Goal: Browse casually

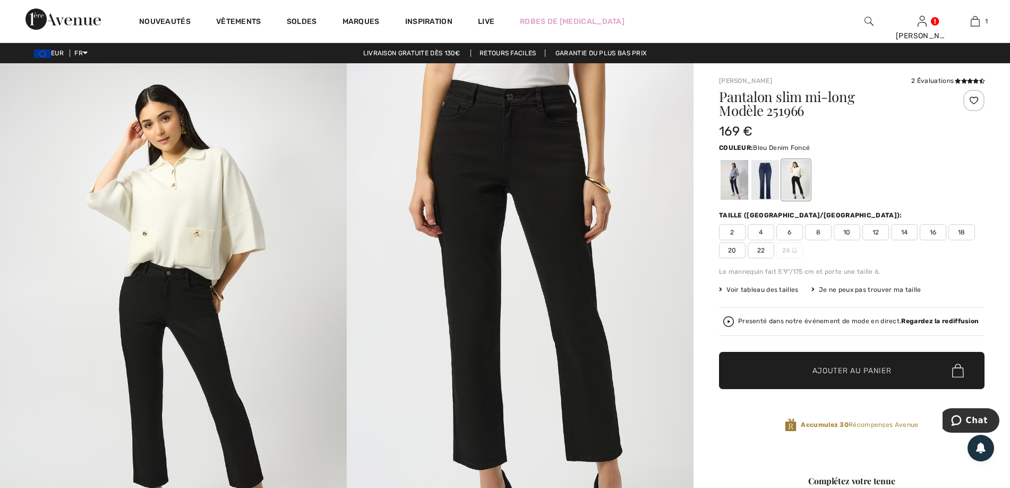
click at [729, 184] on div at bounding box center [735, 180] width 28 height 40
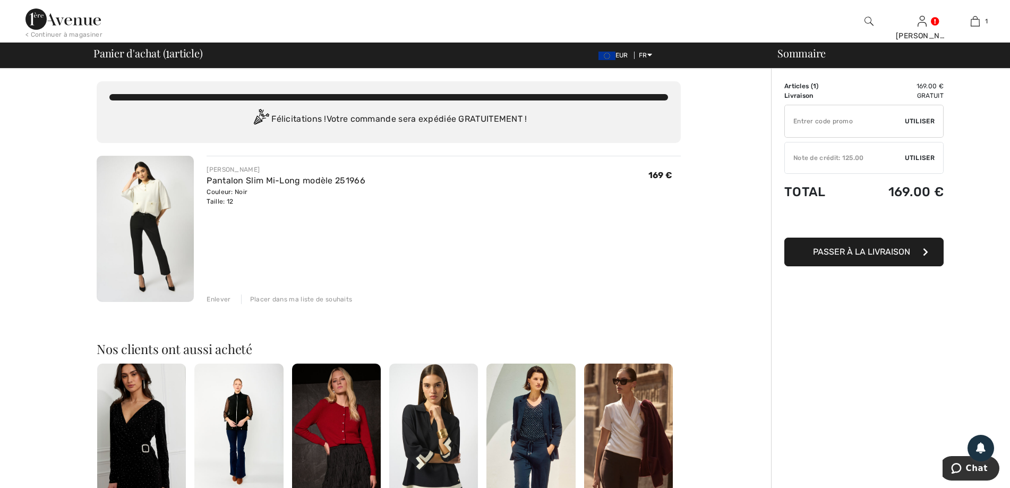
click at [61, 18] on img at bounding box center [62, 18] width 75 height 21
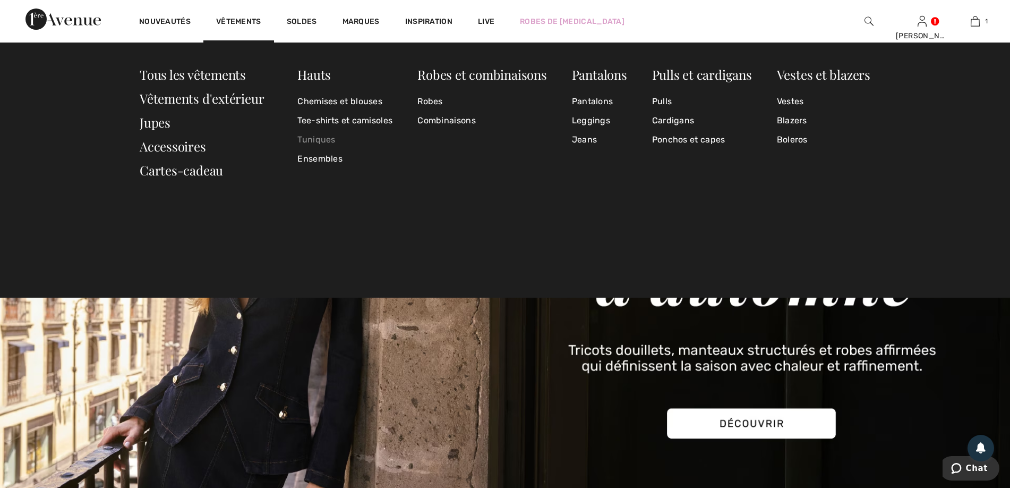
click at [314, 140] on link "Tuniques" at bounding box center [344, 139] width 95 height 19
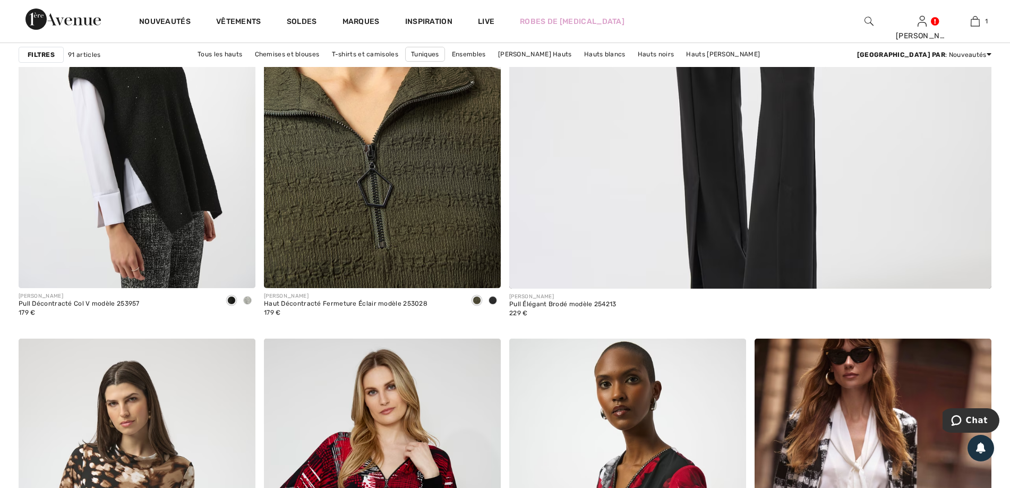
scroll to position [531, 0]
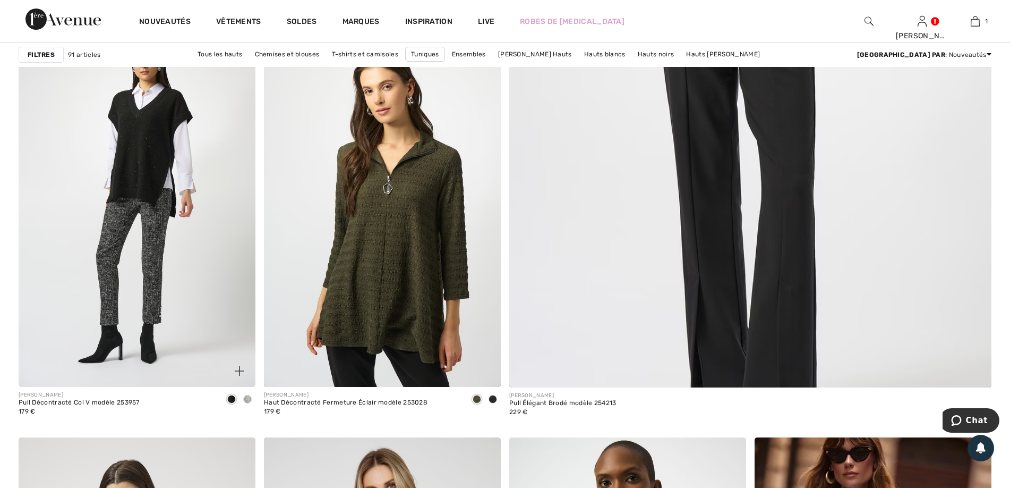
click at [137, 156] on img at bounding box center [137, 208] width 237 height 355
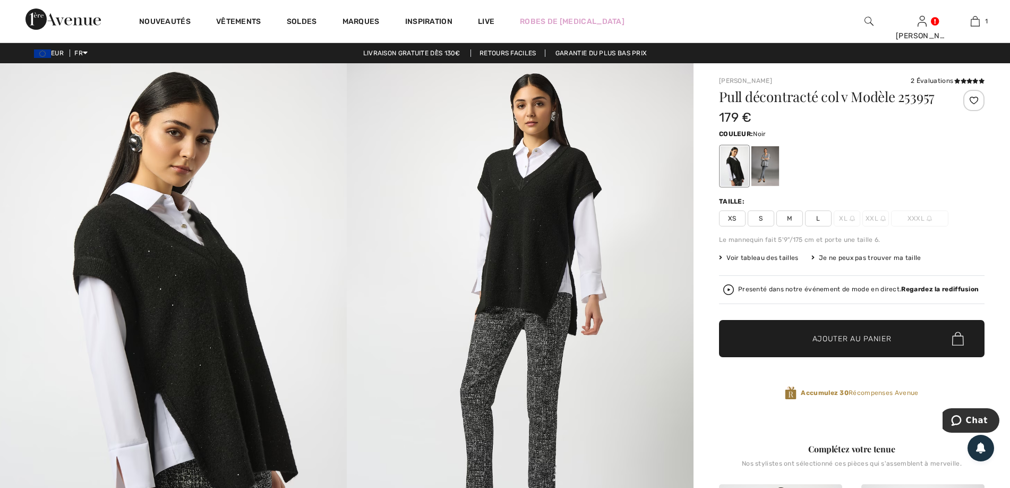
click at [945, 289] on strong "Regardez la rediffusion" at bounding box center [940, 288] width 78 height 7
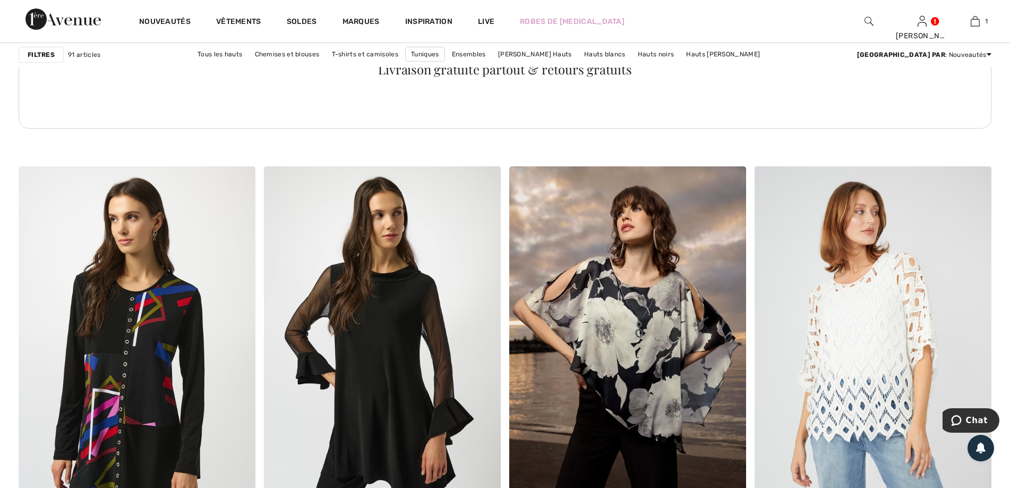
scroll to position [1859, 0]
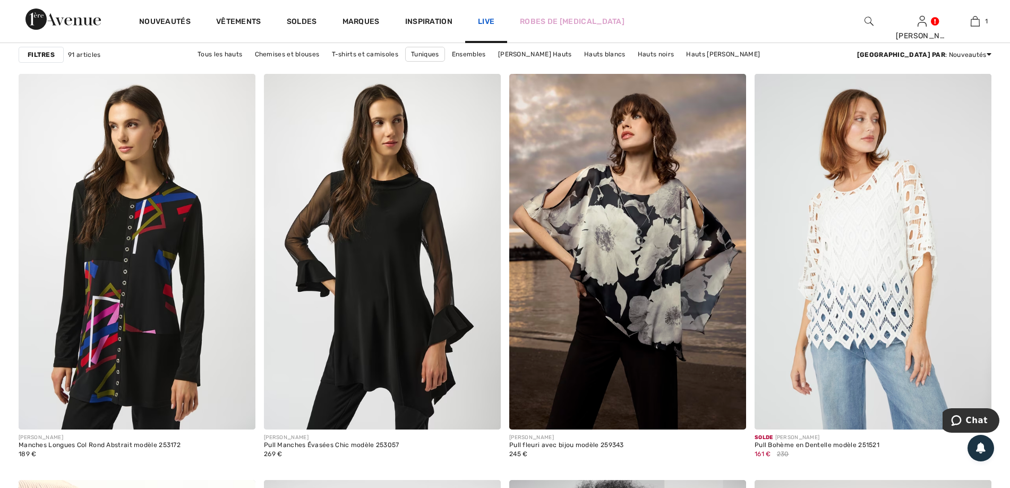
click at [485, 17] on link "Live" at bounding box center [486, 21] width 16 height 11
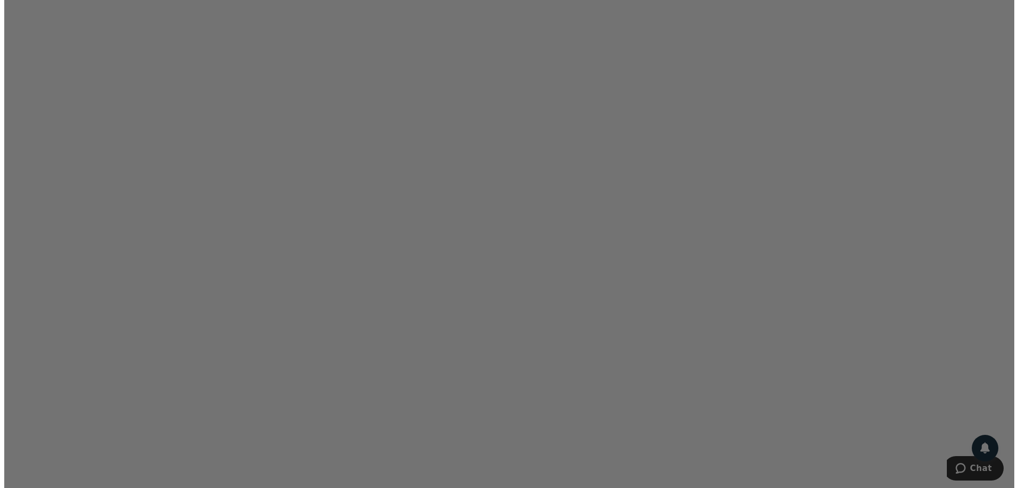
scroll to position [1169, 0]
